Goal: Information Seeking & Learning: Learn about a topic

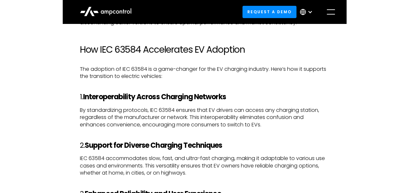
scroll to position [748, 0]
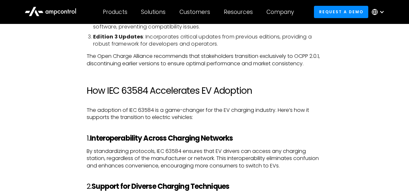
click at [321, 59] on p "The Open Charge Alliance recommends that stakeholders transition exclusively to…" at bounding box center [204, 60] width 235 height 15
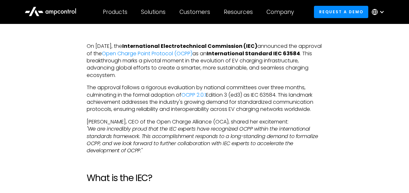
scroll to position [274, 0]
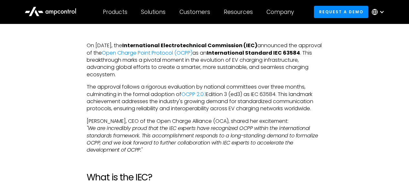
click at [206, 57] on strong "International Standard IEC 63584" at bounding box center [252, 52] width 93 height 7
copy strong "63584"
click at [253, 87] on p "The approval follows a rigorous evaluation by national committees over three mo…" at bounding box center [204, 97] width 235 height 29
